Goal: Information Seeking & Learning: Learn about a topic

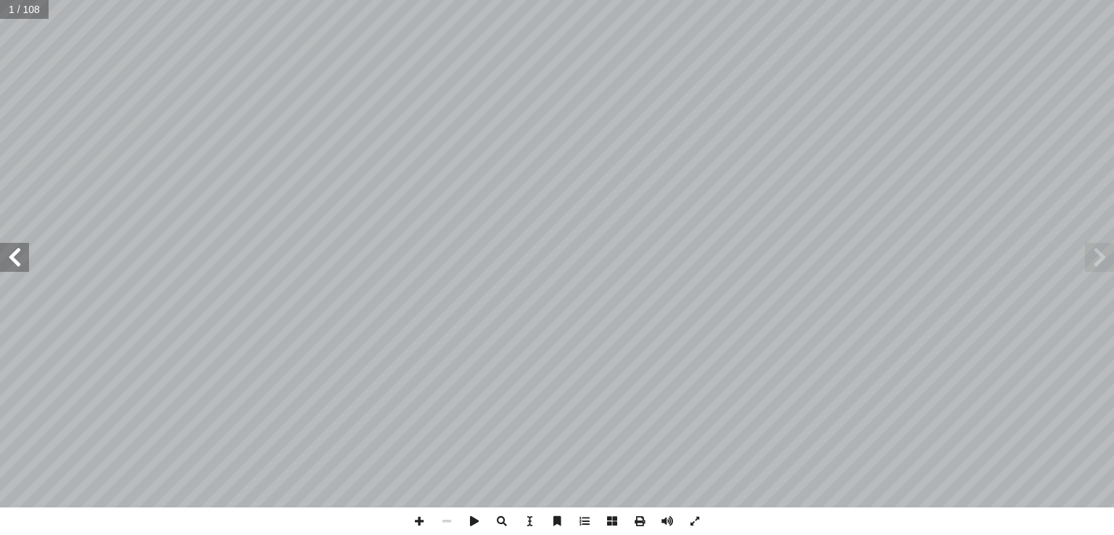
click at [25, 268] on span at bounding box center [14, 257] width 29 height 29
click at [9, 15] on input "text" at bounding box center [28, 9] width 57 height 19
type input "**"
click at [415, 520] on span at bounding box center [419, 522] width 28 height 28
click at [21, 260] on span at bounding box center [14, 257] width 29 height 29
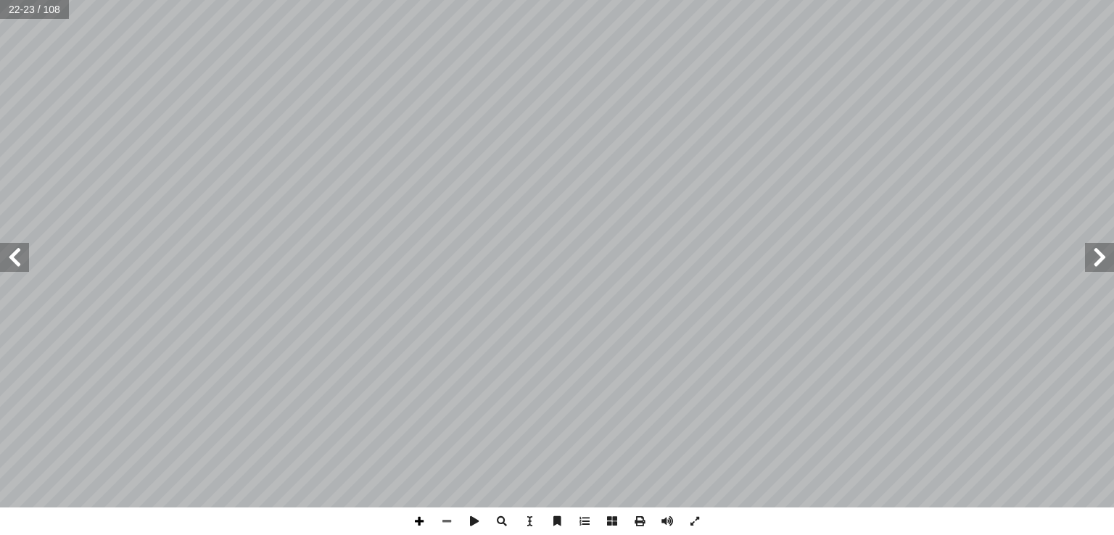
click at [416, 520] on span at bounding box center [419, 522] width 28 height 28
click at [18, 254] on span at bounding box center [14, 257] width 29 height 29
click at [1099, 258] on span at bounding box center [1099, 257] width 29 height 29
click at [21, 268] on span at bounding box center [14, 257] width 29 height 29
click at [1097, 262] on span at bounding box center [1099, 257] width 29 height 29
